Goal: Task Accomplishment & Management: Use online tool/utility

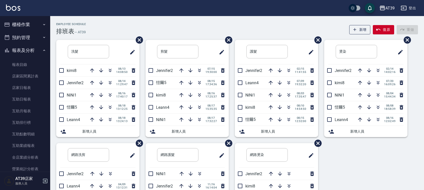
scroll to position [13, 0]
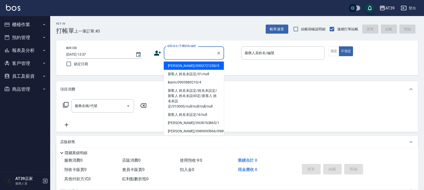
click at [194, 57] on input "顧客姓名/手機號碼/編號" at bounding box center [190, 53] width 48 height 9
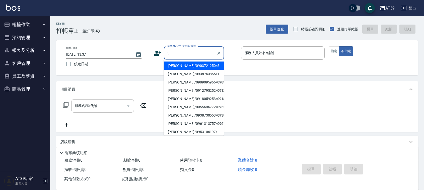
click at [198, 67] on li "Alan/0903721250/5" at bounding box center [194, 66] width 60 height 8
type input "Alan/0903721250/5"
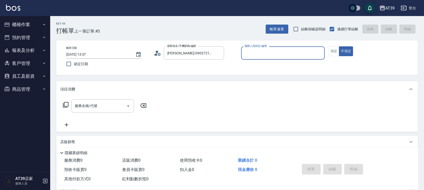
type input "愷爾-5"
click at [97, 104] on input "服務名稱/代號" at bounding box center [98, 105] width 51 height 9
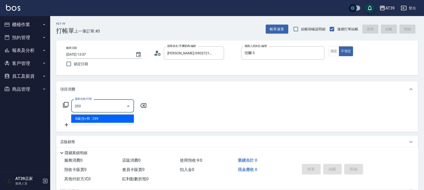
type input "B級洗+剪(203)"
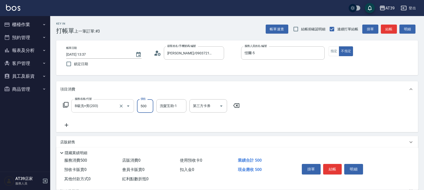
type input "500"
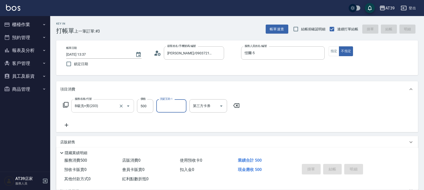
type input "2025/08/18 15:22"
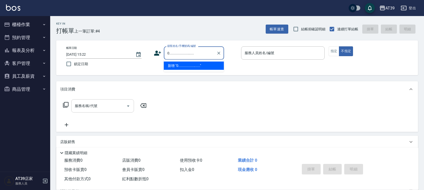
type input "0.........................."
